Goal: Information Seeking & Learning: Compare options

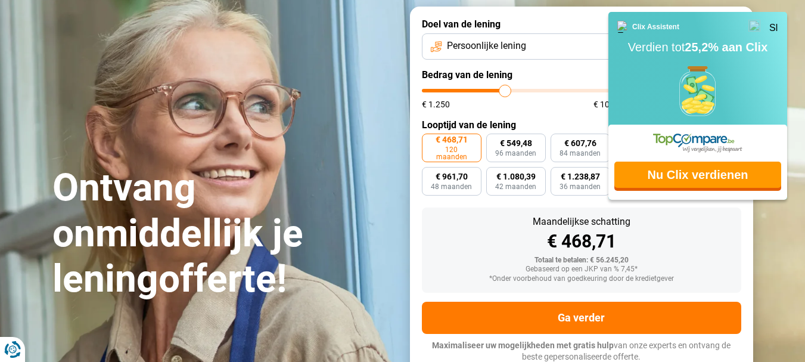
click at [774, 25] on img at bounding box center [773, 26] width 9 height 9
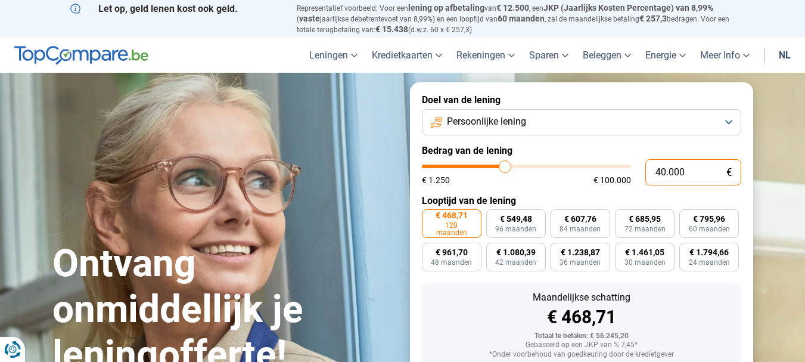
click at [661, 172] on input "40.000" at bounding box center [693, 172] width 96 height 26
type input "4.000"
type input "4000"
type input "0"
type input "1250"
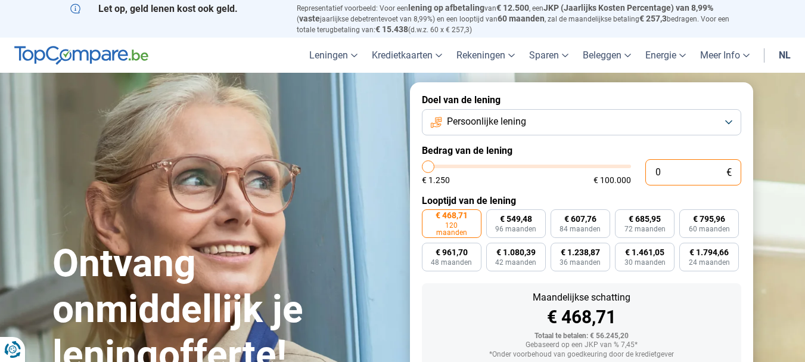
type input "4"
type input "1250"
type input "47"
type input "1250"
type input "1.250"
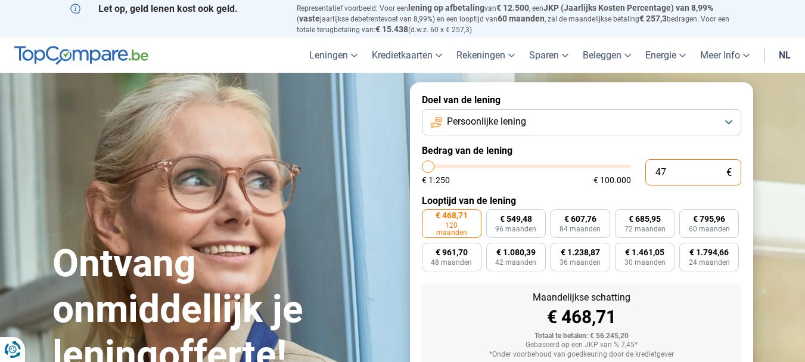
type input "1250"
radio input "true"
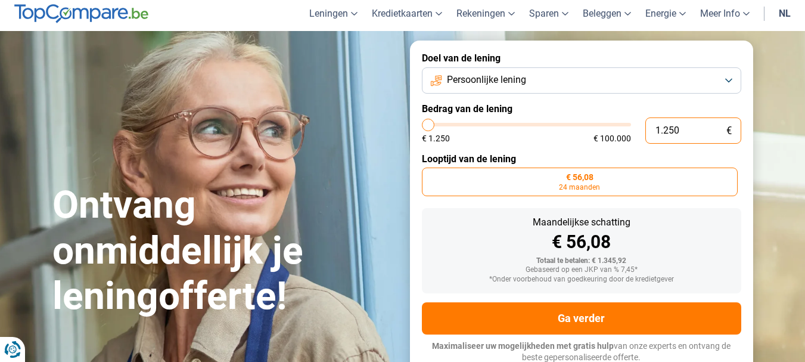
scroll to position [42, 0]
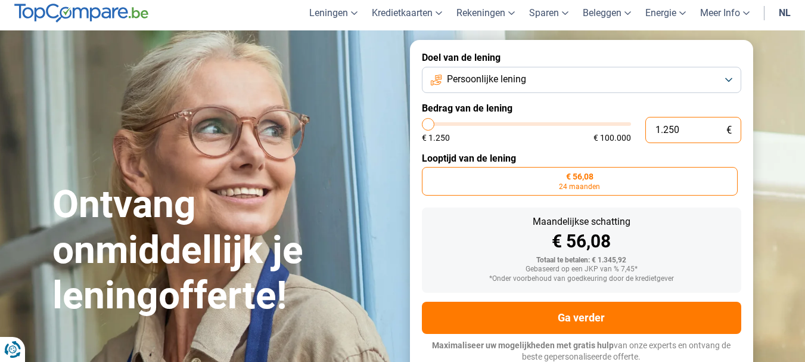
drag, startPoint x: 701, startPoint y: 126, endPoint x: 634, endPoint y: 127, distance: 66.8
click at [634, 127] on div "1.250 € € 1.250 € 100.000" at bounding box center [581, 130] width 319 height 26
type input "4"
type input "1250"
type input "47"
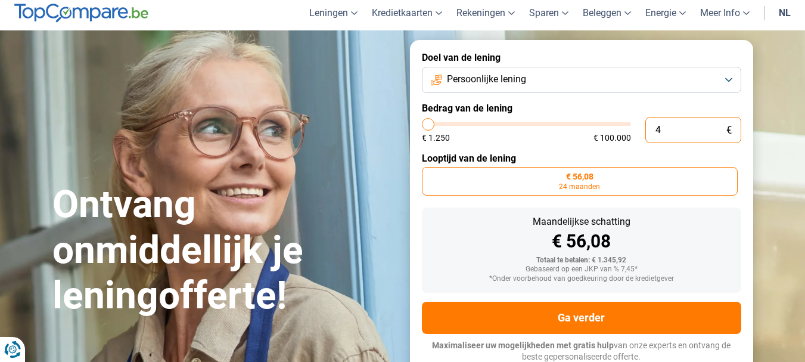
type input "1250"
type input "470"
type input "1250"
type input "4.700"
type input "4750"
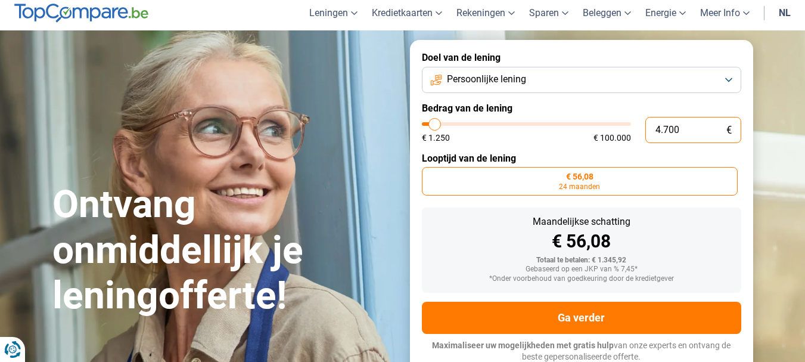
type input "47.000"
type input "47000"
type input "47.000"
radio input "false"
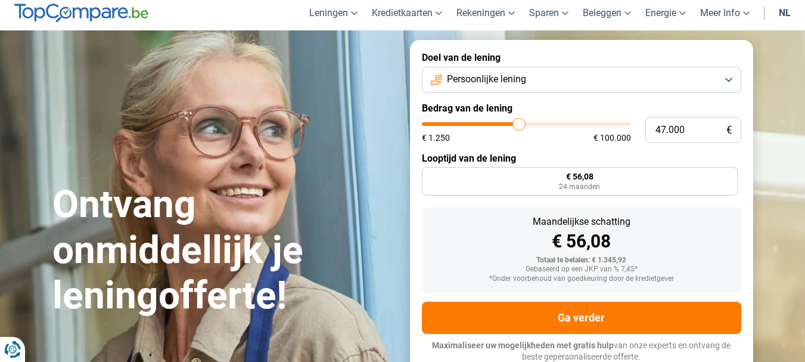
click at [565, 139] on div "€ 1.250 € 100.000" at bounding box center [526, 137] width 209 height 8
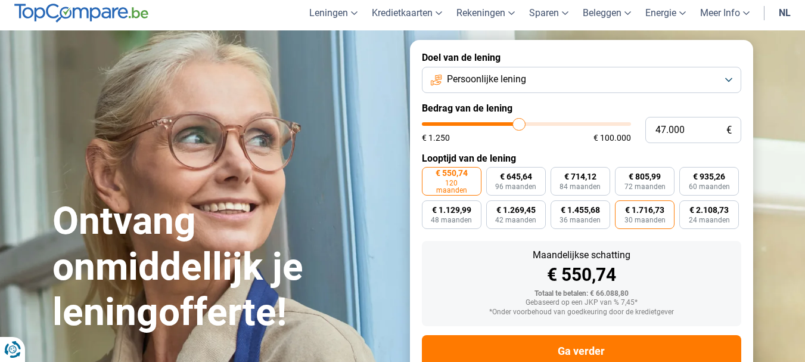
scroll to position [76, 0]
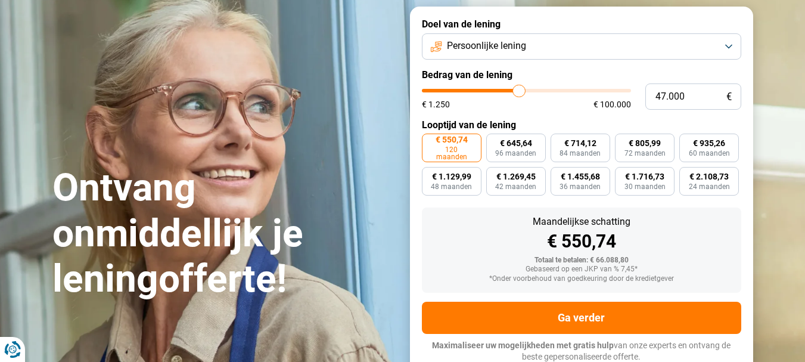
click at [448, 150] on span "120 maanden" at bounding box center [452, 153] width 44 height 14
click at [430, 141] on input "€ 550,74 120 maanden" at bounding box center [426, 137] width 8 height 8
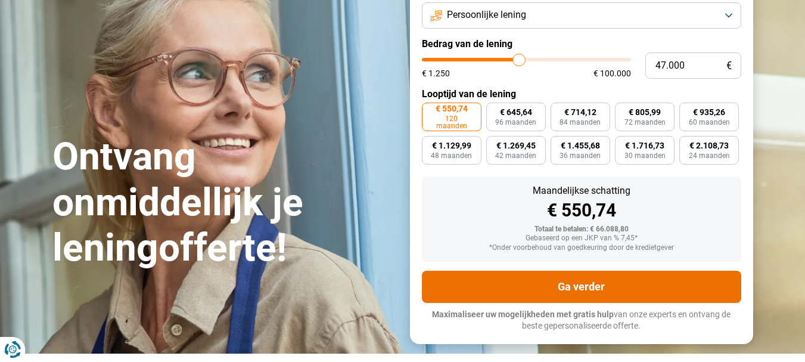
scroll to position [16, 0]
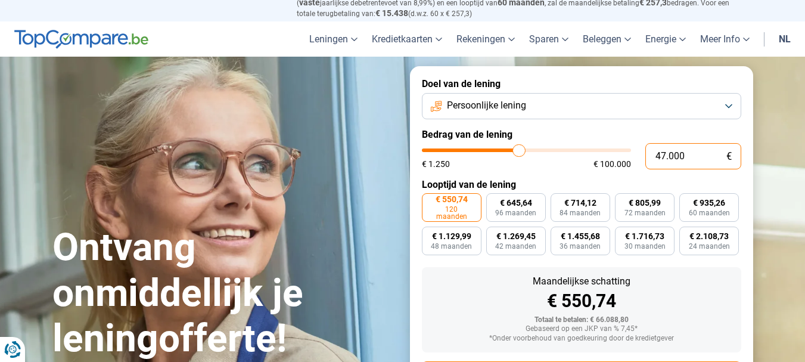
click at [667, 151] on input "47.000" at bounding box center [693, 156] width 96 height 26
type input "4.000"
type input "4000"
type input "0"
type input "1250"
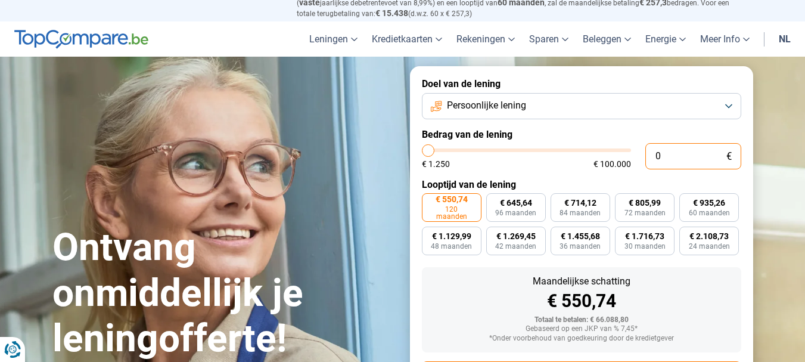
type input "5"
type input "1250"
type input "50"
type input "1250"
type input "1.250"
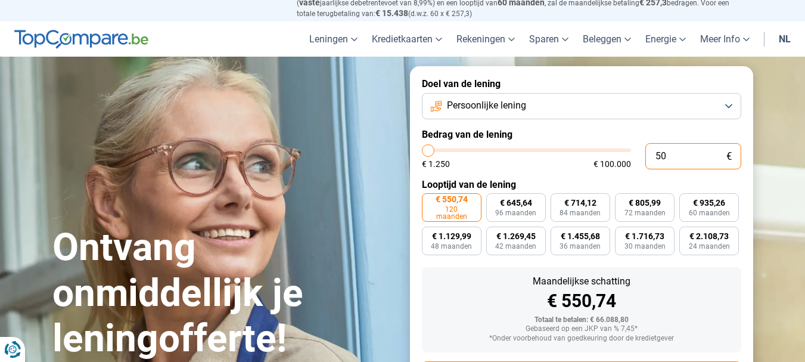
type input "1250"
radio input "true"
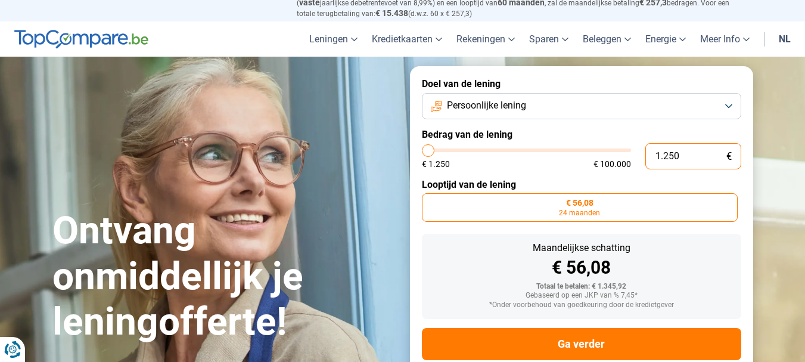
type input "12.500"
type input "12500"
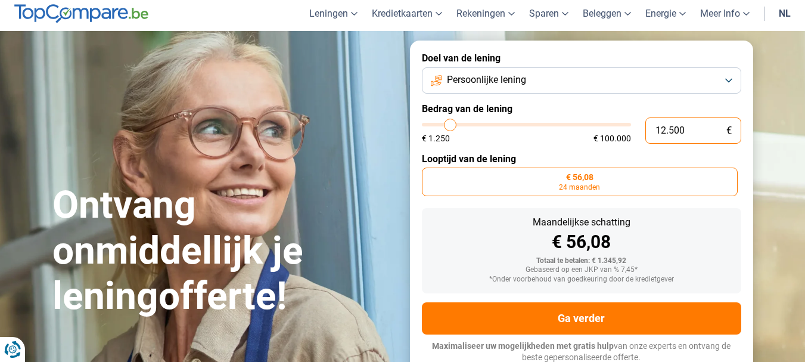
type input "125.000"
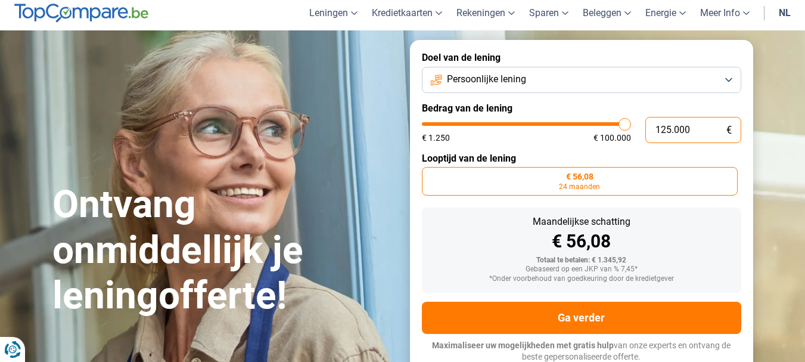
drag, startPoint x: 708, startPoint y: 128, endPoint x: 569, endPoint y: 128, distance: 139.4
click at [569, 128] on div "125.000 € € 1.250 € 100.000" at bounding box center [581, 130] width 319 height 26
type input "100000"
radio input "false"
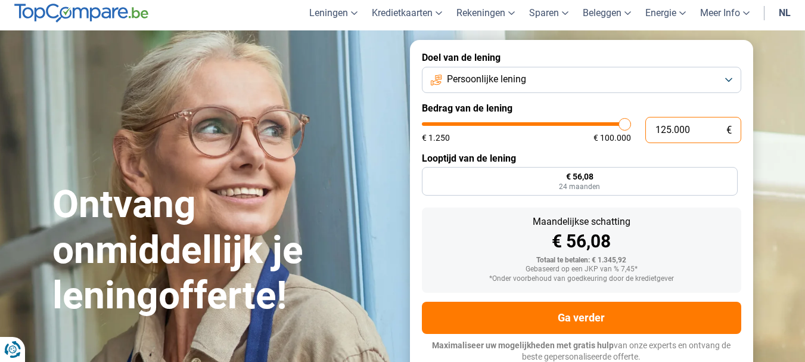
type input "100.000"
type input "100000"
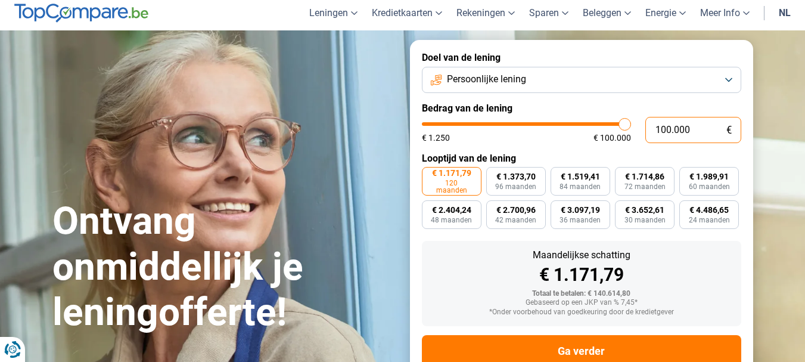
scroll to position [76, 0]
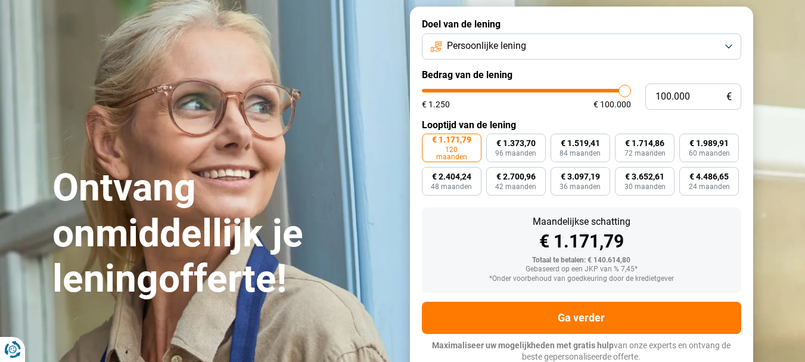
type input "96.500"
type input "96500"
type input "94.500"
type input "94500"
type input "91.750"
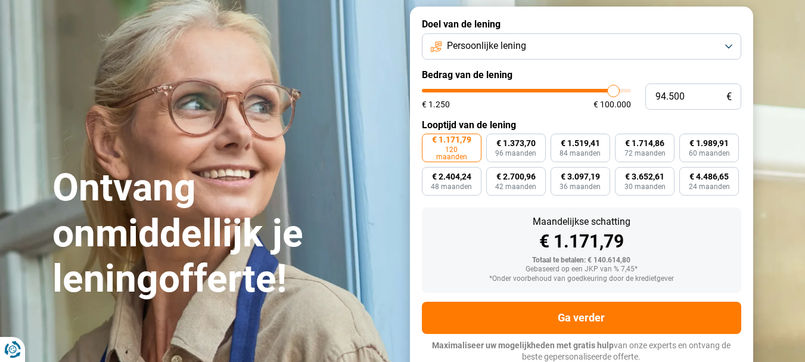
type input "91750"
type input "88.000"
type input "88000"
type input "84.500"
type input "84500"
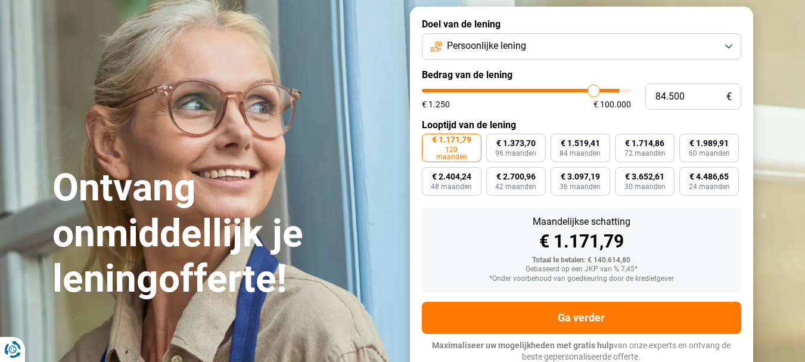
type input "81.750"
type input "81750"
type input "79.750"
type input "79750"
type input "78.000"
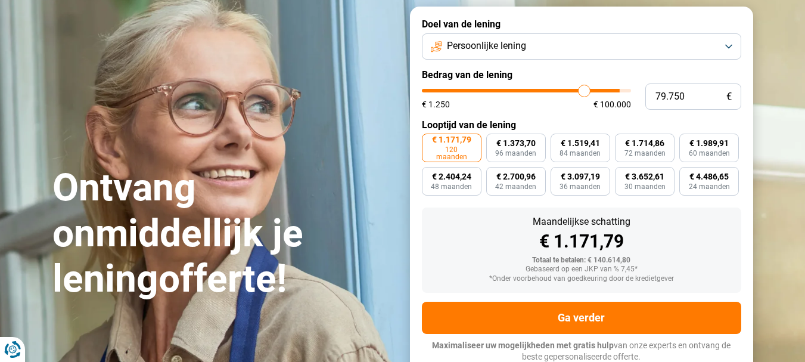
type input "78000"
type input "77.250"
type input "77250"
type input "77.000"
type input "77000"
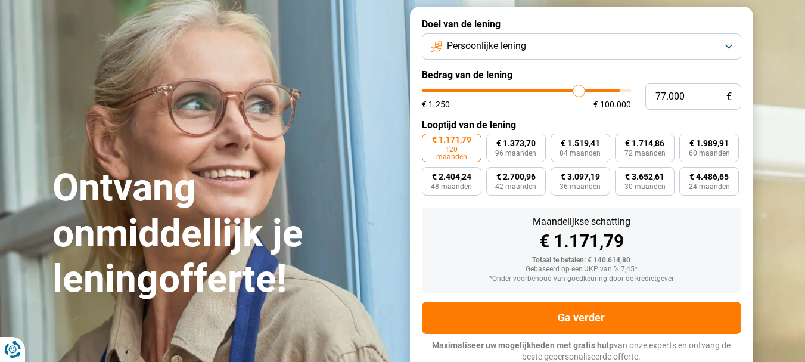
type input "76.750"
type input "76750"
type input "76.500"
type input "76500"
type input "75.750"
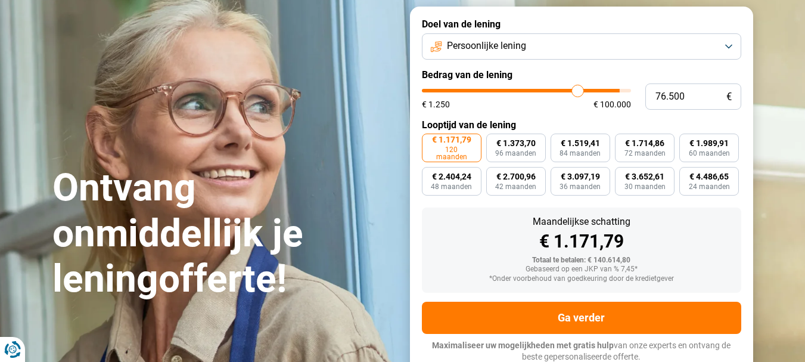
type input "75750"
type input "75.500"
type input "75500"
type input "75.000"
type input "75000"
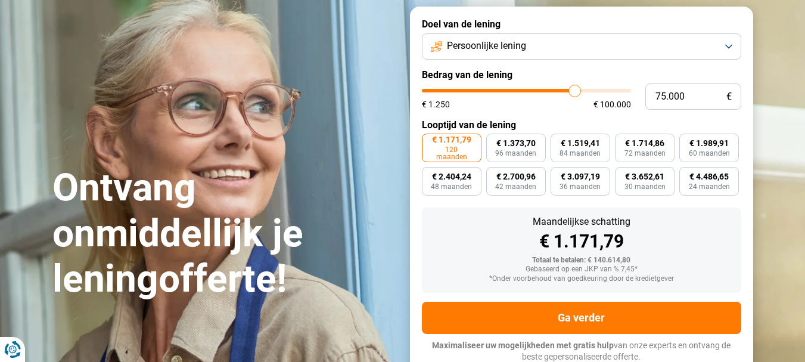
type input "74.750"
type input "74750"
type input "74.250"
type input "74250"
type input "73.750"
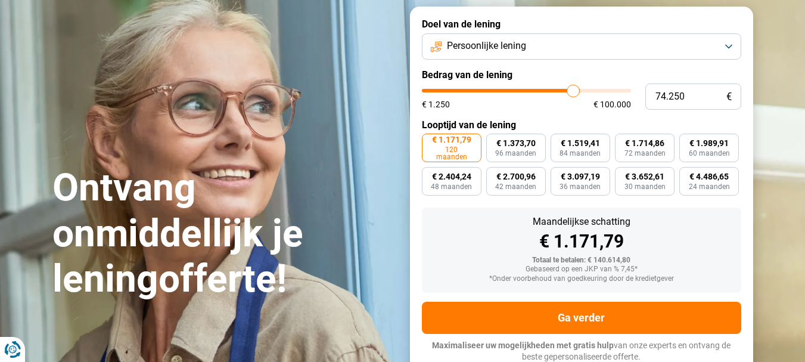
type input "73750"
type input "72.500"
type input "72500"
type input "70.750"
type input "70750"
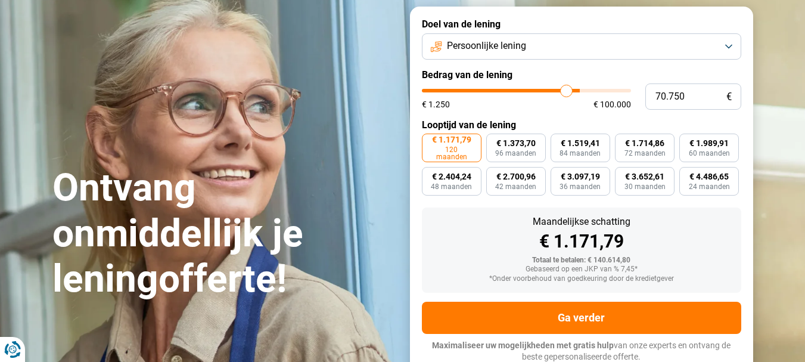
type input "70.500"
type input "70500"
type input "70.250"
type input "70250"
type input "69.750"
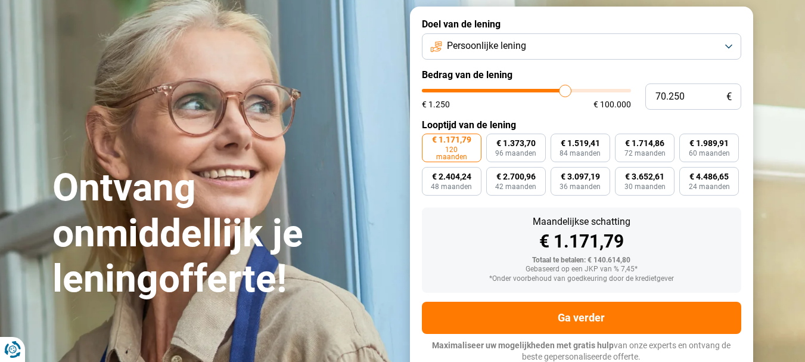
type input "69750"
type input "69.250"
type input "69250"
type input "68.750"
type input "68750"
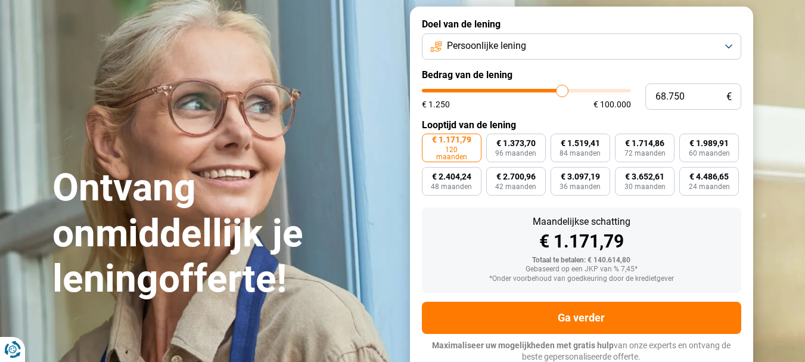
type input "67.500"
type input "67500"
type input "67.250"
type input "67250"
type input "66.750"
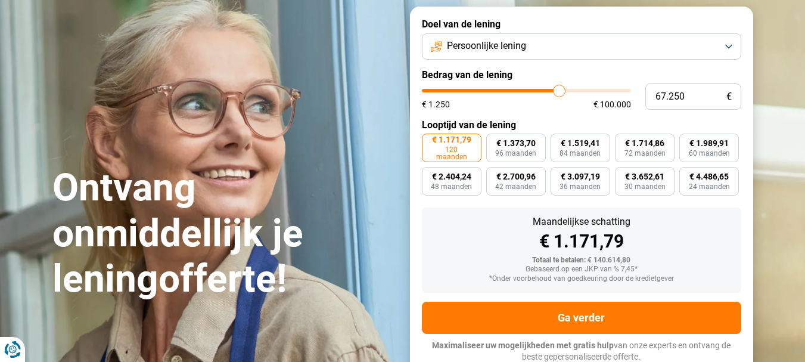
type input "66750"
type input "66.500"
type input "66500"
type input "66.000"
type input "66000"
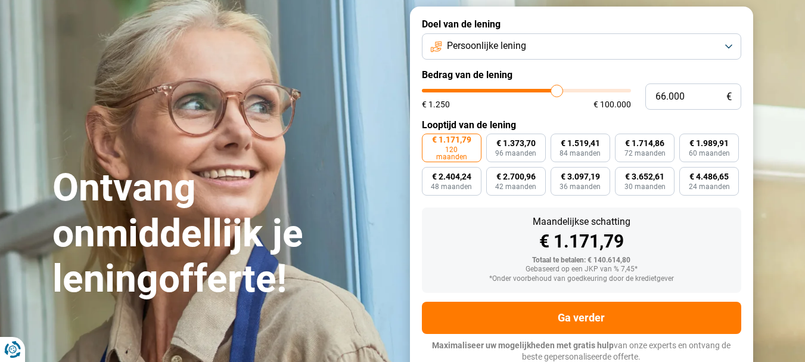
type input "65.750"
type input "65750"
type input "65.000"
type input "65000"
type input "64.500"
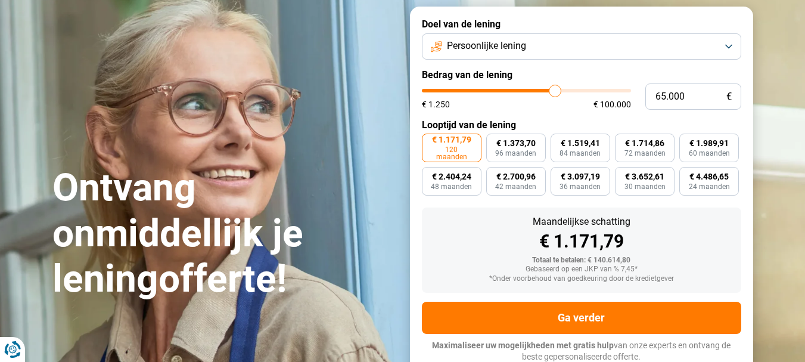
type input "64500"
type input "63.750"
type input "63750"
type input "63.500"
type input "63500"
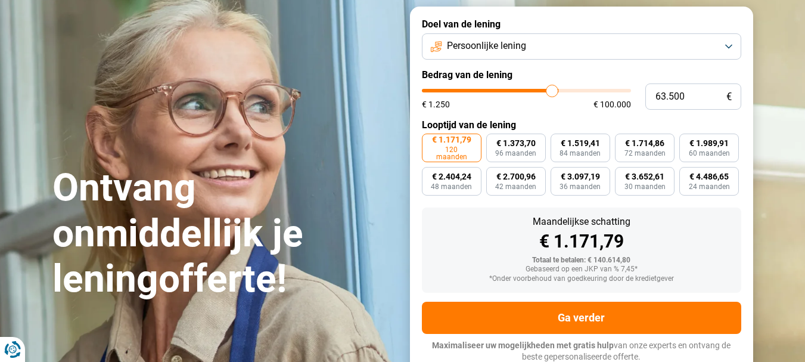
type input "63.250"
type input "63250"
type input "63.000"
type input "63000"
type input "62.250"
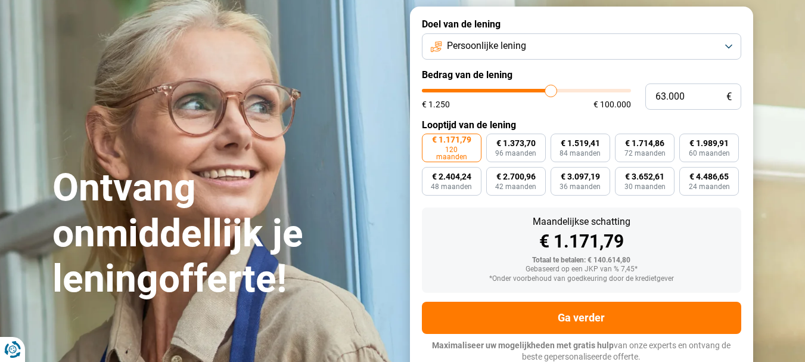
type input "62250"
type input "60.500"
type input "60500"
type input "57.500"
type input "57500"
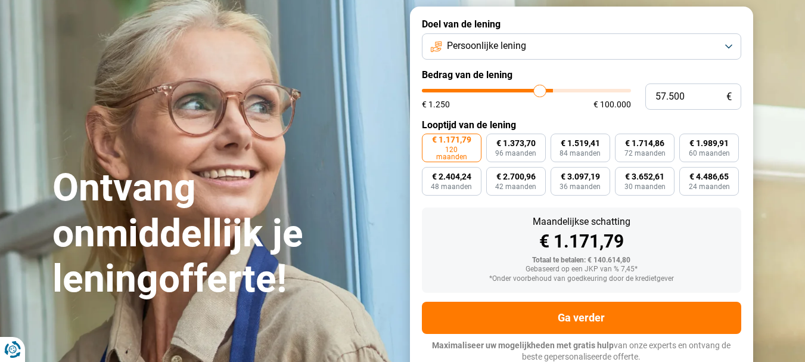
type input "55.500"
type input "55500"
type input "55.000"
type input "55000"
type input "52.750"
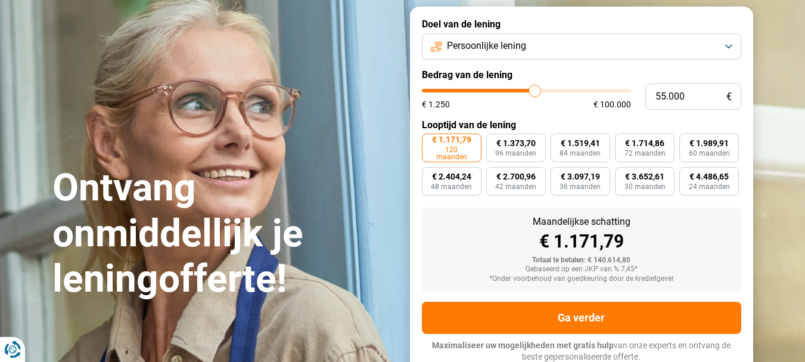
type input "52750"
type input "49.750"
type input "49750"
type input "47.250"
type input "47250"
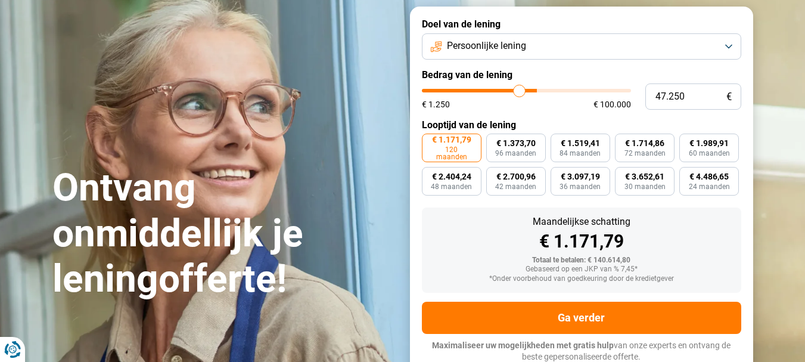
type input "46.500"
type input "46500"
type input "46.750"
type input "46750"
type input "47.000"
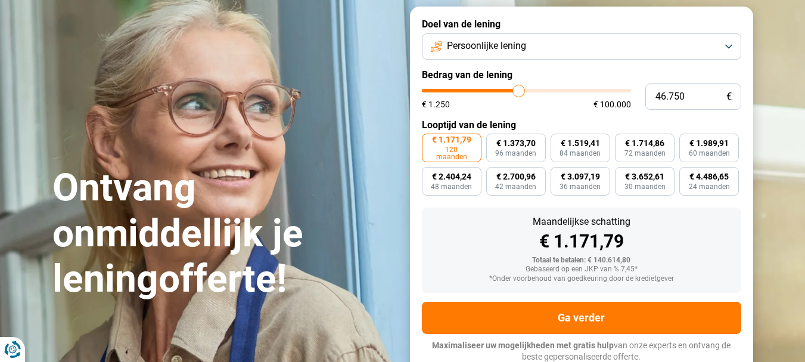
type input "47000"
type input "48.000"
type input "48000"
type input "49.000"
type input "49000"
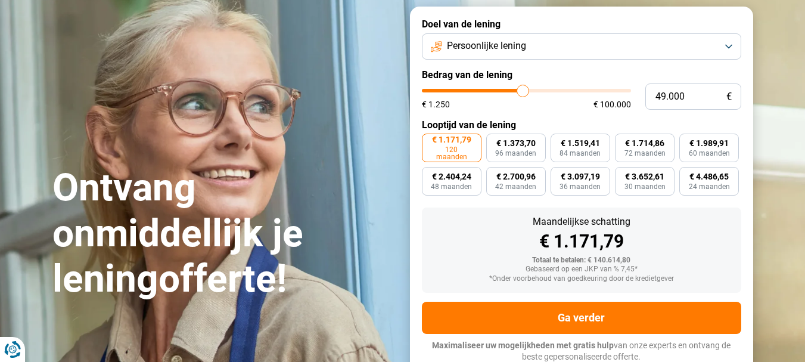
type input "50.000"
type input "50000"
type input "51.250"
type input "51250"
type input "51.750"
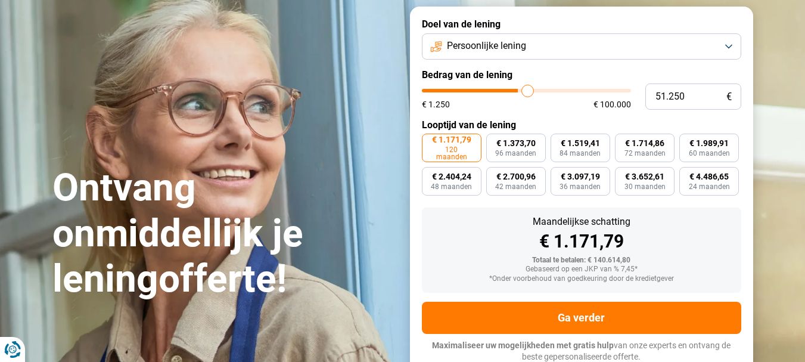
type input "51750"
type input "52.000"
type input "52000"
type input "52.500"
type input "52500"
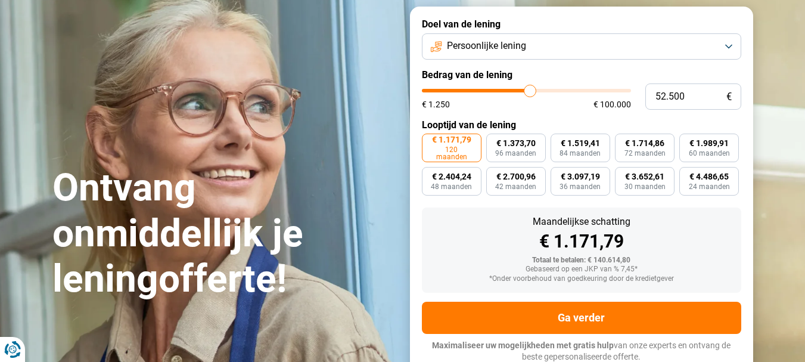
type input "52.000"
type input "52000"
type input "51.750"
type input "51750"
type input "51.500"
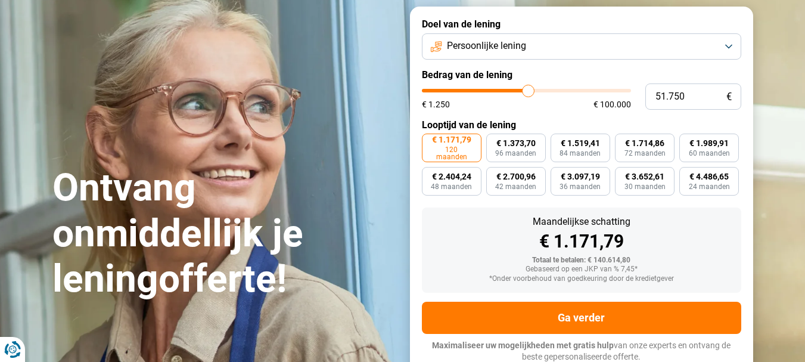
type input "51500"
type input "51.250"
type input "51250"
type input "51.000"
type input "51000"
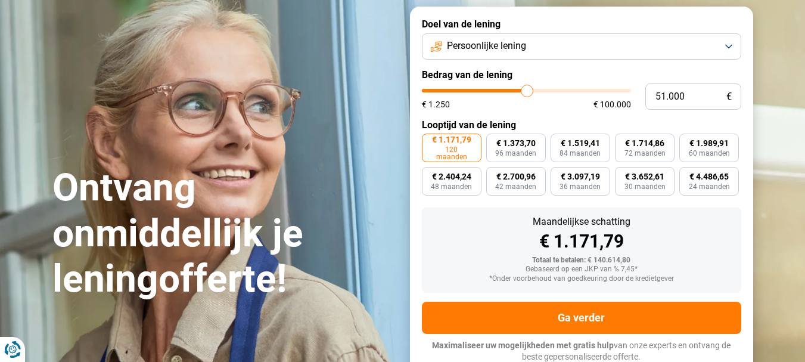
type input "50.500"
type input "50500"
type input "50.250"
type input "50250"
type input "50.000"
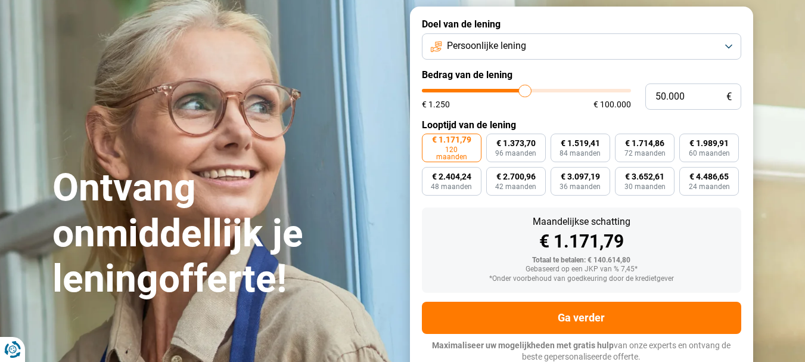
drag, startPoint x: 619, startPoint y: 88, endPoint x: 525, endPoint y: 96, distance: 93.9
type input "50000"
click at [525, 92] on input "range" at bounding box center [526, 91] width 209 height 4
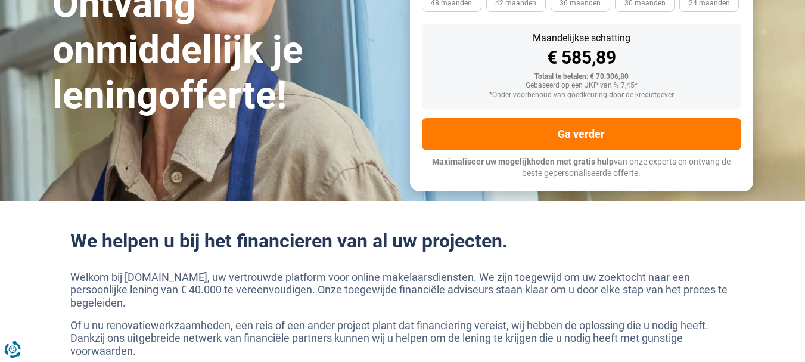
scroll to position [314, 0]
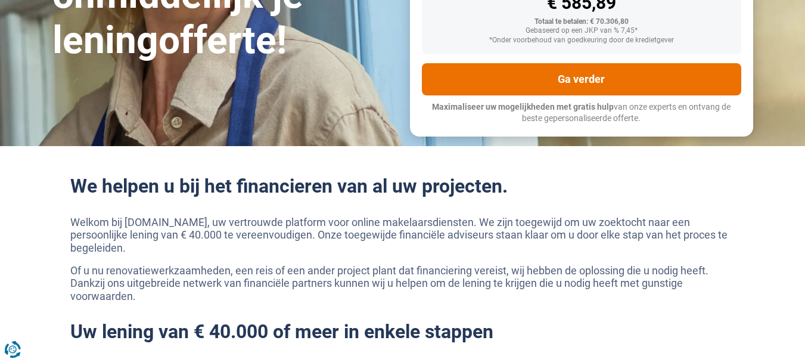
click at [571, 80] on button "Ga verder" at bounding box center [581, 79] width 319 height 32
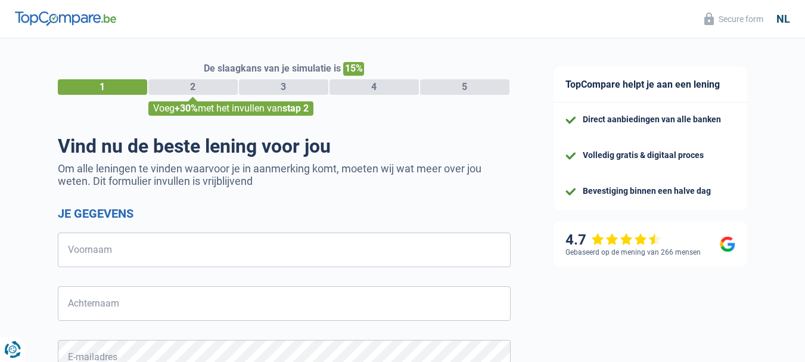
select select "32"
